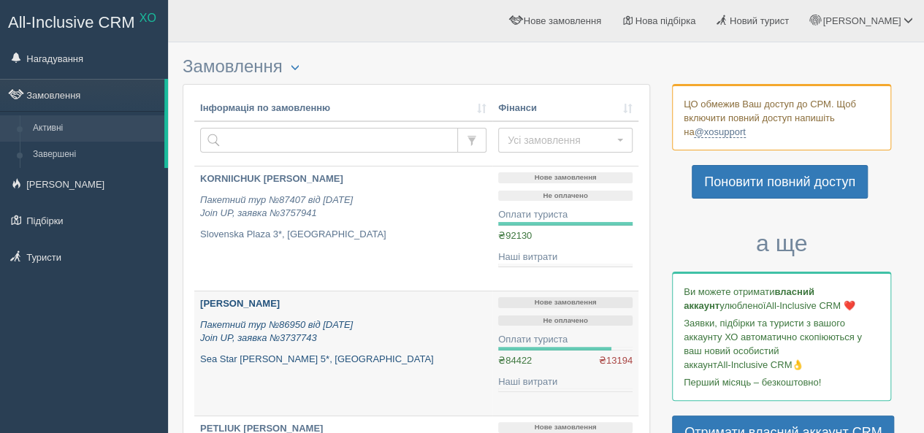
click at [292, 340] on icon "Пакетний тур №86950 від 05.07.2025 Join UP, заявка №3737743" at bounding box center [276, 331] width 153 height 25
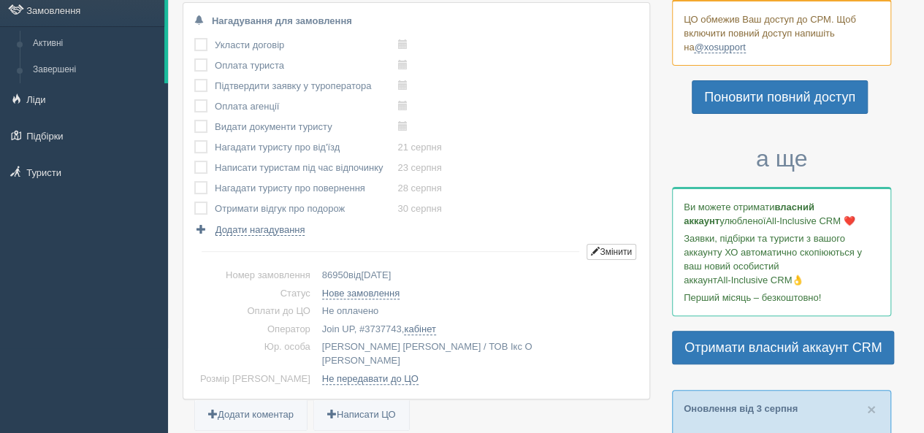
scroll to position [146, 0]
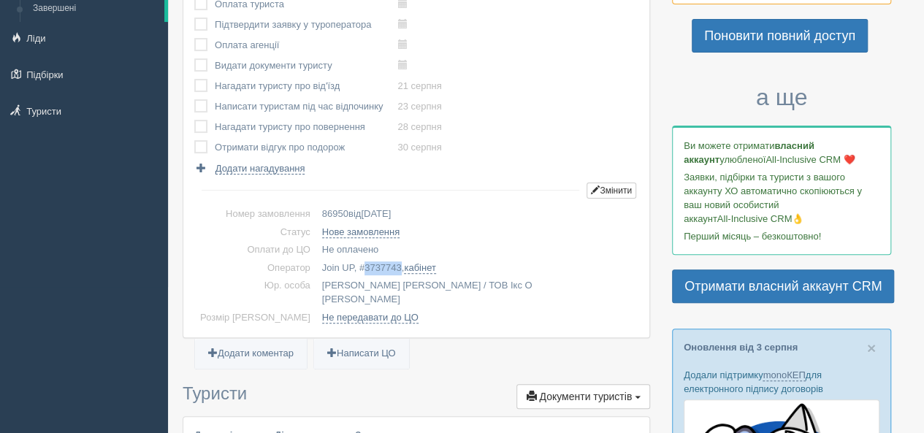
click at [365, 264] on span "3737743" at bounding box center [383, 267] width 37 height 11
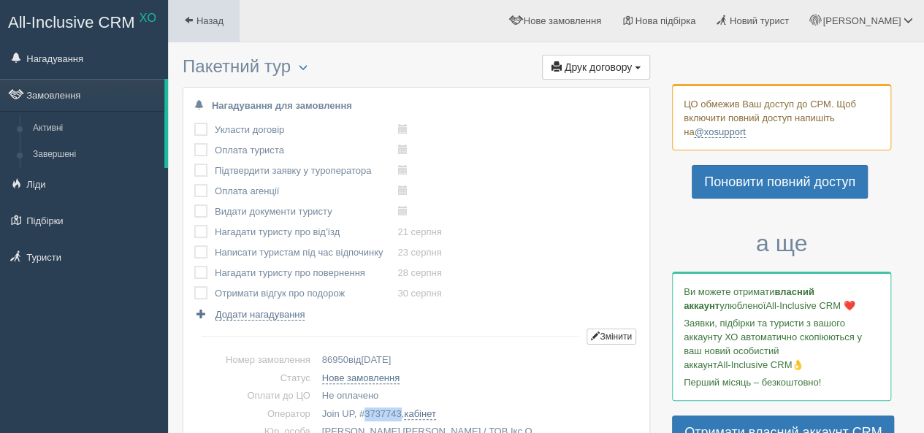
click at [210, 8] on link "Назад" at bounding box center [204, 21] width 72 height 42
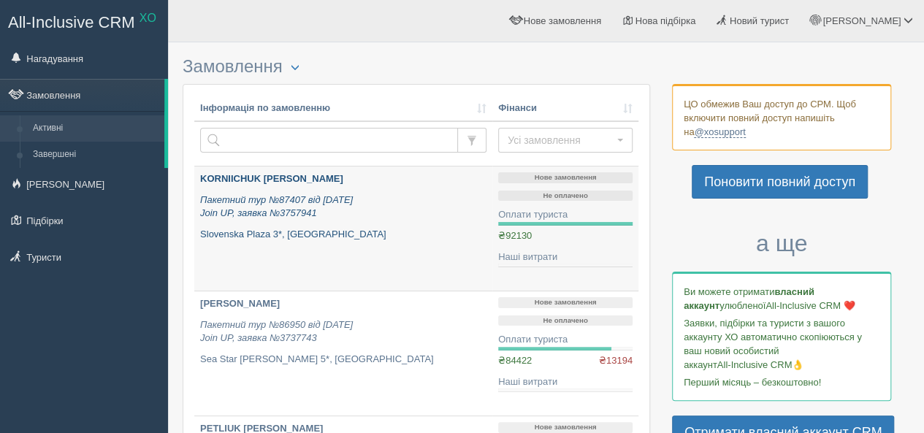
click at [435, 183] on p "KORNIICHUK [PERSON_NAME]" at bounding box center [343, 179] width 286 height 14
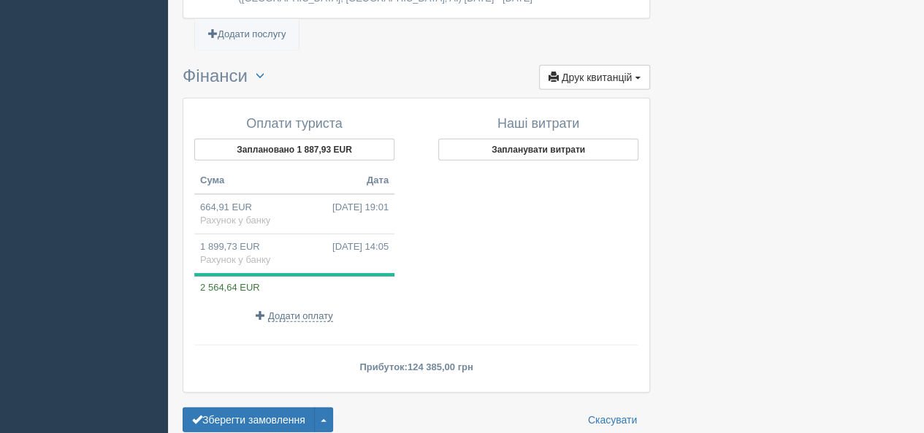
scroll to position [1707, 0]
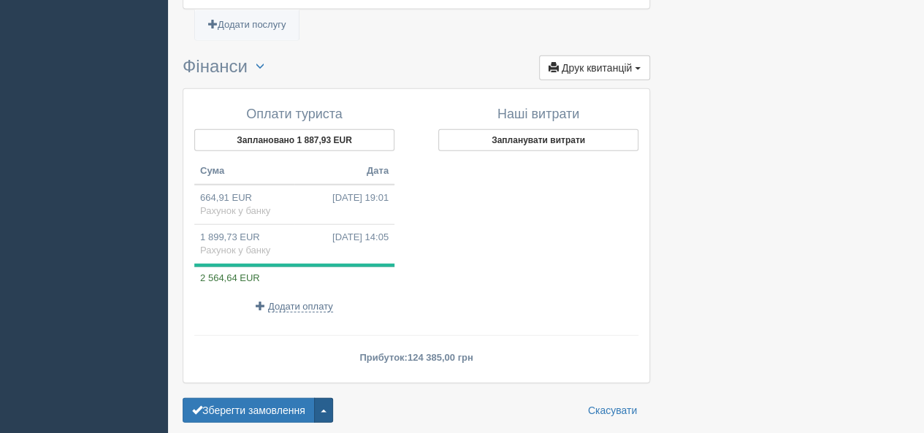
click at [321, 398] on button "button" at bounding box center [323, 410] width 19 height 25
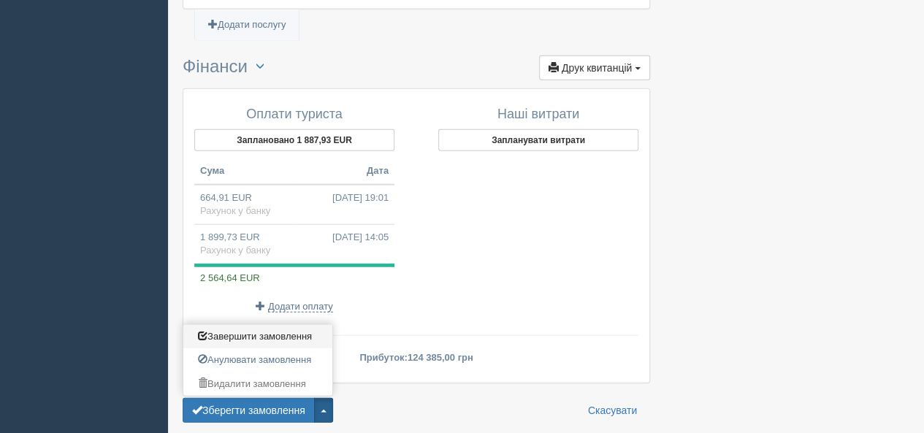
click at [249, 331] on span "Завершити замовлення" at bounding box center [255, 336] width 114 height 11
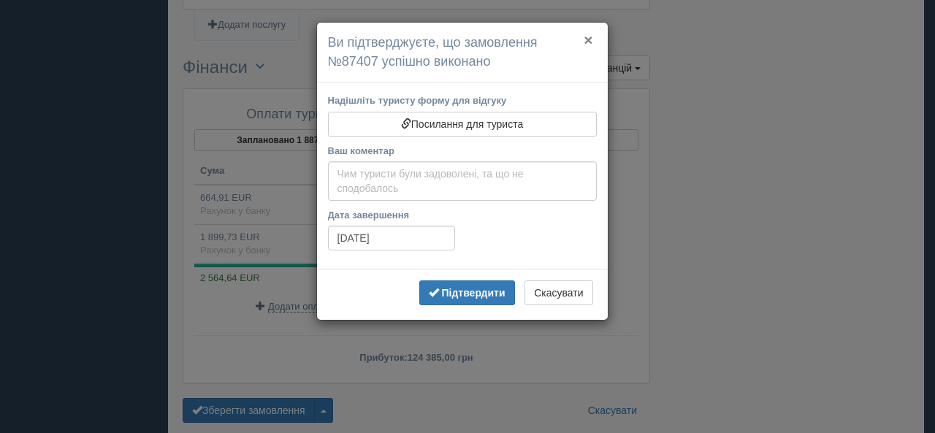
click at [592, 34] on button "×" at bounding box center [588, 39] width 9 height 15
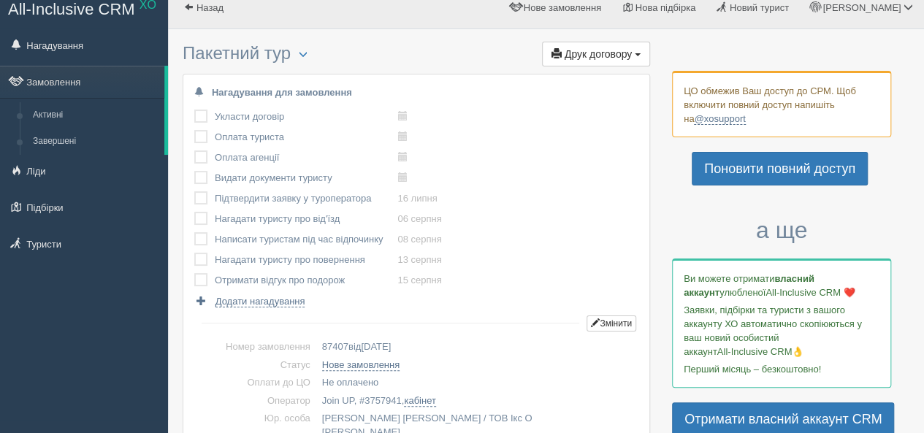
scroll to position [0, 0]
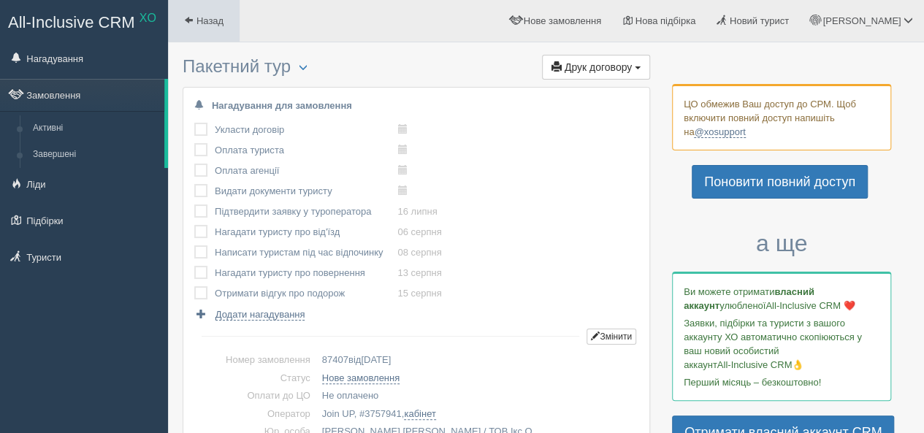
click at [182, 14] on link "Назад" at bounding box center [204, 21] width 72 height 42
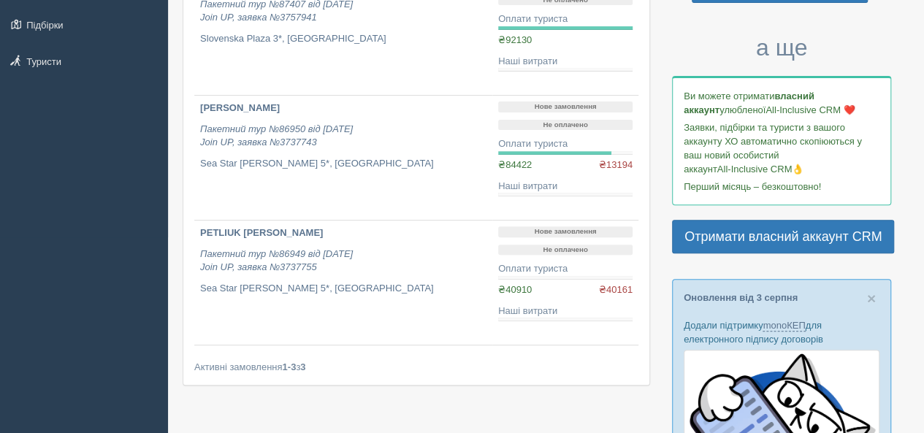
scroll to position [219, 0]
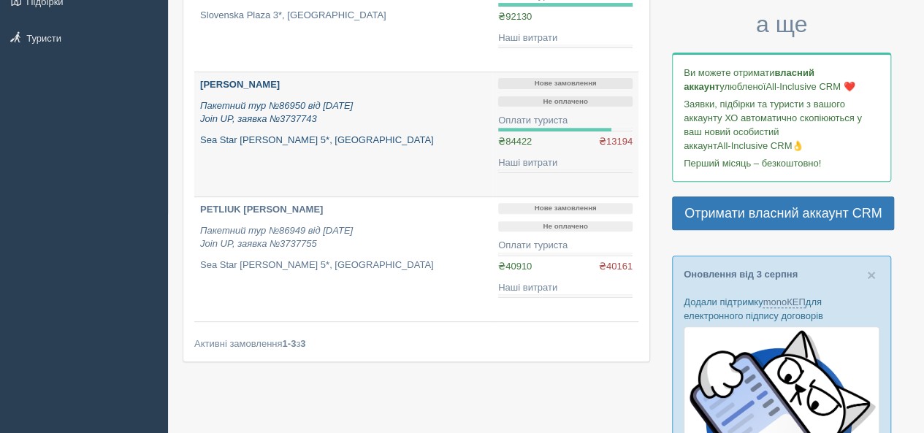
click at [469, 113] on p "Пакетний тур №86950 від 05.07.2025 Join UP, заявка №3737743" at bounding box center [343, 112] width 286 height 27
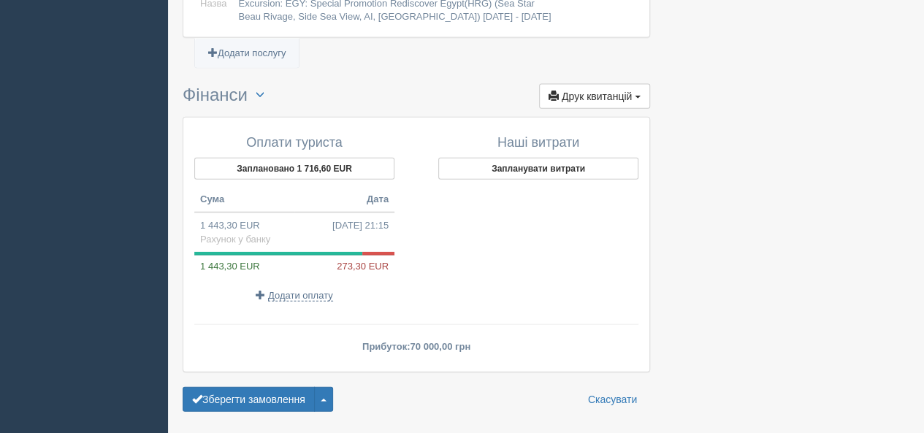
scroll to position [1659, 0]
